Goal: Task Accomplishment & Management: Use online tool/utility

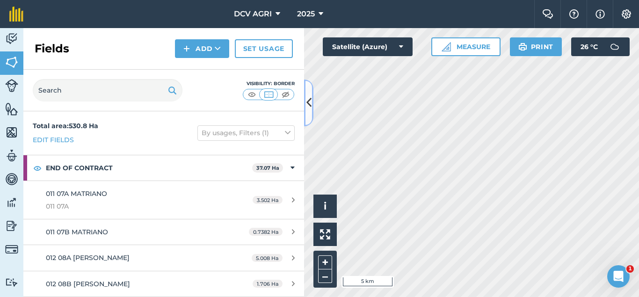
click at [309, 94] on button at bounding box center [308, 103] width 9 height 47
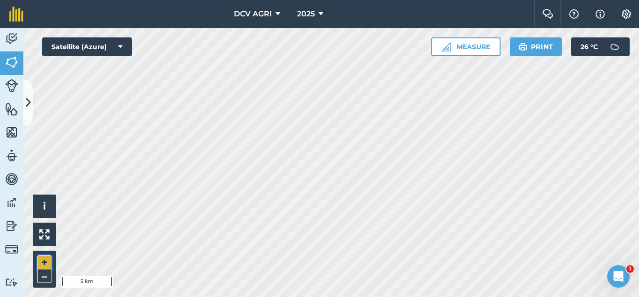
click at [39, 263] on button "+" at bounding box center [44, 263] width 14 height 14
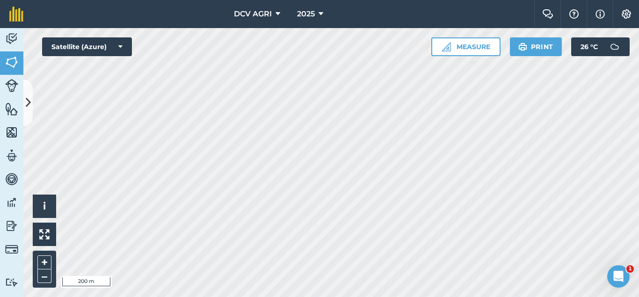
click at [91, 14] on div "DCV AGRI 2025 Farm Chat Help Info Settings DCV AGRI - 2025 Reproduced with the …" at bounding box center [319, 148] width 639 height 297
click at [41, 279] on button "–" at bounding box center [44, 277] width 14 height 14
click at [46, 261] on button "+" at bounding box center [44, 263] width 14 height 14
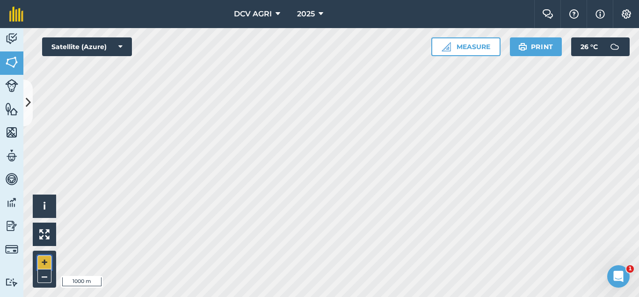
click at [46, 261] on button "+" at bounding box center [44, 263] width 14 height 14
click at [70, 44] on div "Hello i © 2025 TomTom, Microsoft 100 m + – Satellite (Azure) Measure Print 26 °…" at bounding box center [331, 162] width 616 height 269
